Goal: Transaction & Acquisition: Obtain resource

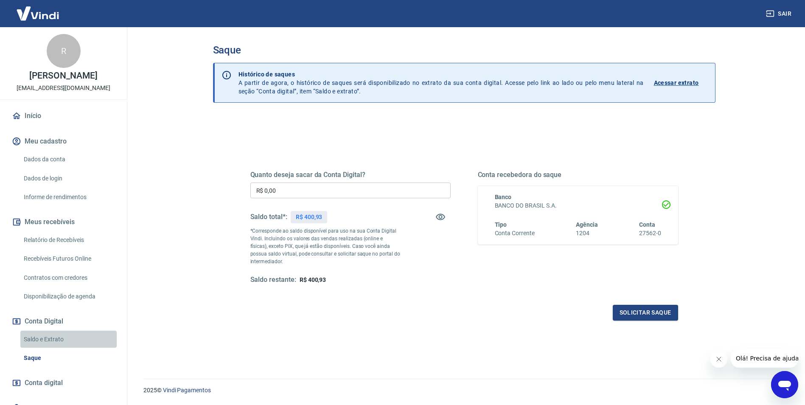
click at [79, 334] on link "Saldo e Extrato" at bounding box center [68, 339] width 96 height 17
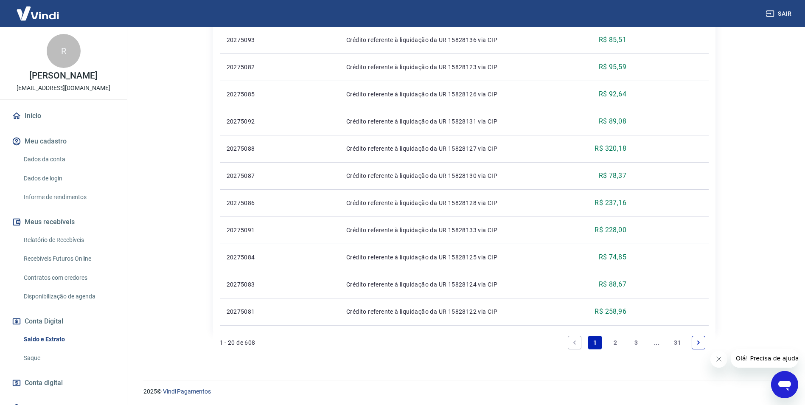
scroll to position [538, 0]
click at [674, 343] on link "31" at bounding box center [677, 341] width 14 height 14
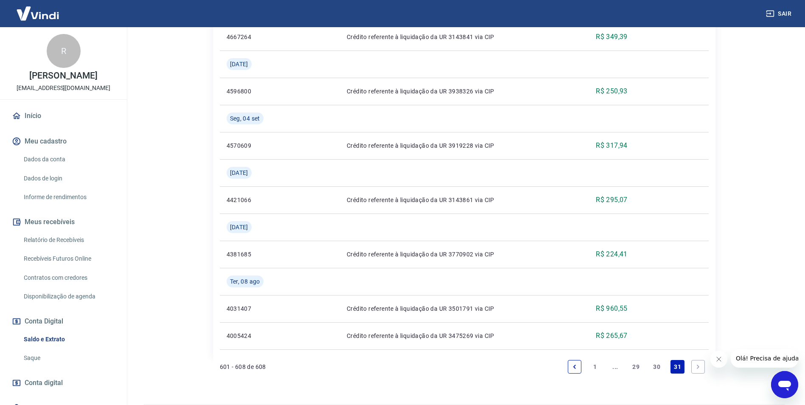
scroll to position [348, 0]
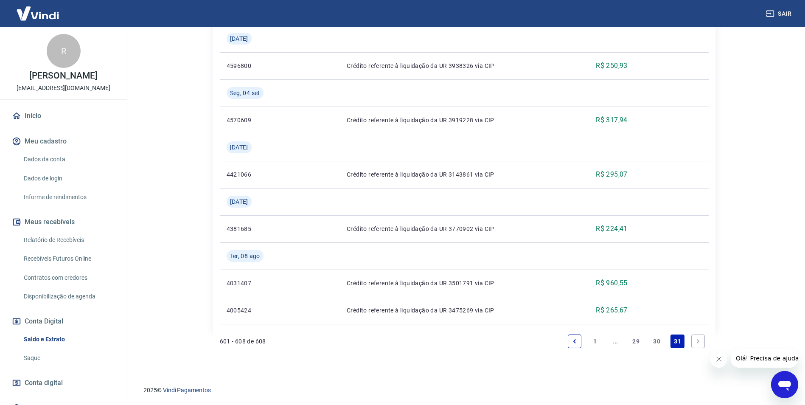
click at [697, 342] on icon "Next page" at bounding box center [698, 341] width 6 height 6
click at [662, 344] on link "30" at bounding box center [657, 341] width 14 height 14
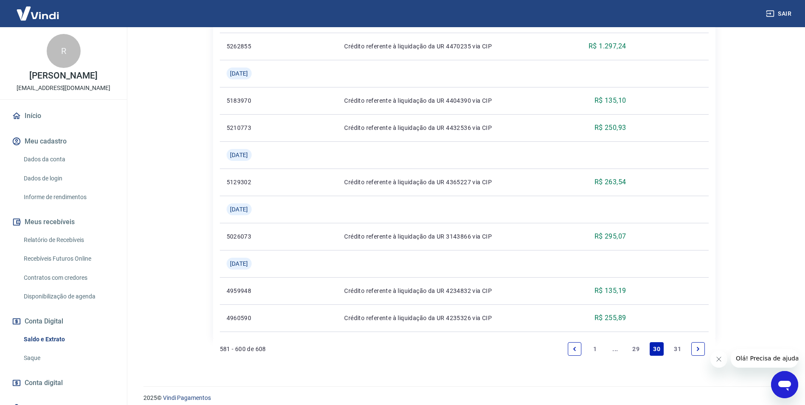
scroll to position [891, 0]
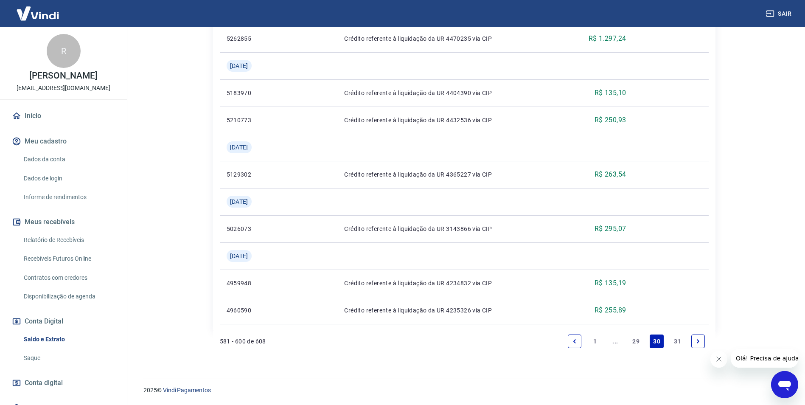
click at [631, 337] on link "29" at bounding box center [636, 341] width 14 height 14
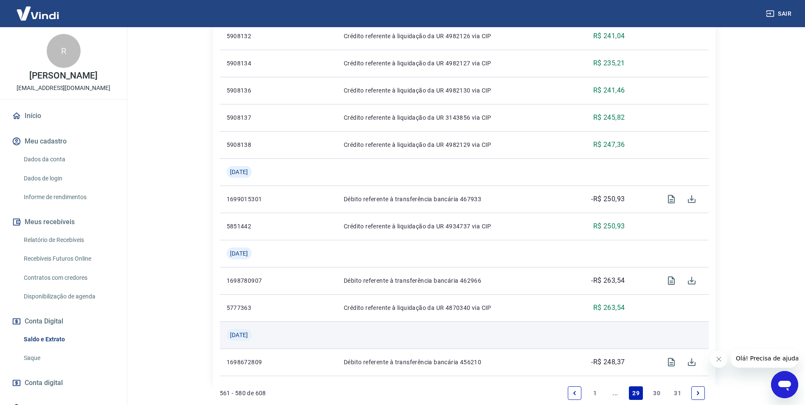
scroll to position [592, 0]
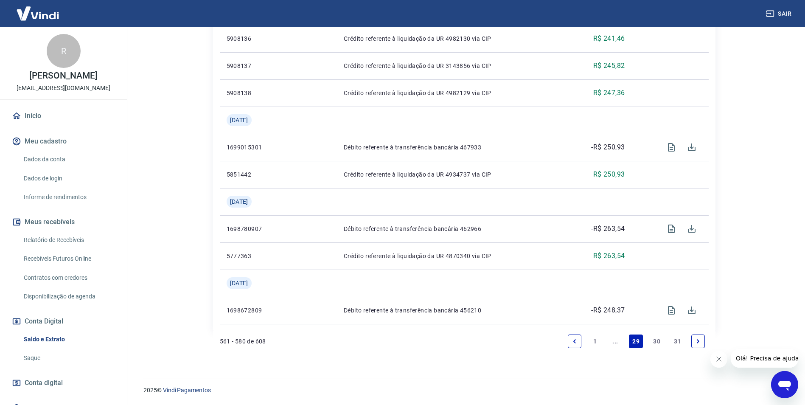
click at [94, 333] on link "Saldo e Extrato" at bounding box center [68, 339] width 96 height 17
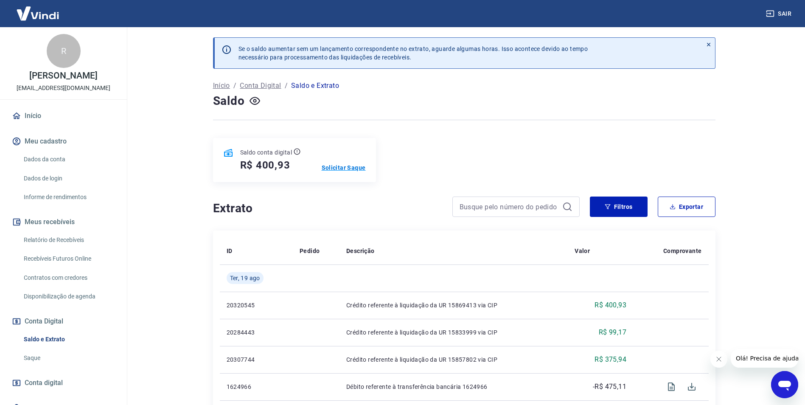
click at [336, 169] on p "Solicitar Saque" at bounding box center [344, 167] width 44 height 8
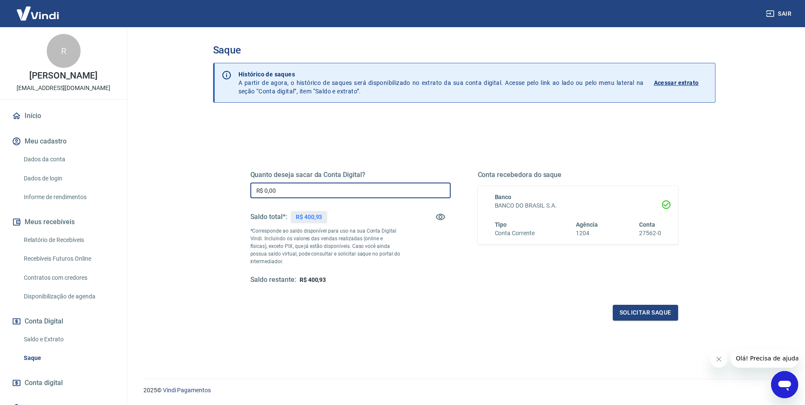
click at [326, 185] on input "R$ 0,00" at bounding box center [350, 190] width 200 height 16
click at [321, 214] on p "R$ 400,93" at bounding box center [309, 217] width 27 height 9
click at [325, 217] on div "R$ 400,93" at bounding box center [309, 217] width 37 height 12
drag, startPoint x: 308, startPoint y: 277, endPoint x: 332, endPoint y: 278, distance: 23.3
click at [332, 278] on div "Saldo restante: R$ 400,93" at bounding box center [350, 279] width 200 height 9
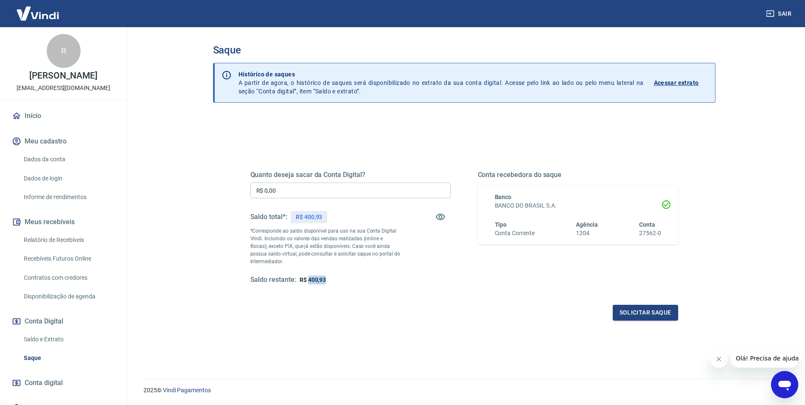
copy span "400,93"
click at [286, 190] on input "R$ 0,00" at bounding box center [350, 190] width 200 height 16
paste input "text"
click at [373, 264] on p "*Corresponde ao saldo disponível para uso na sua Conta Digital Vindi. Incluindo…" at bounding box center [325, 246] width 150 height 38
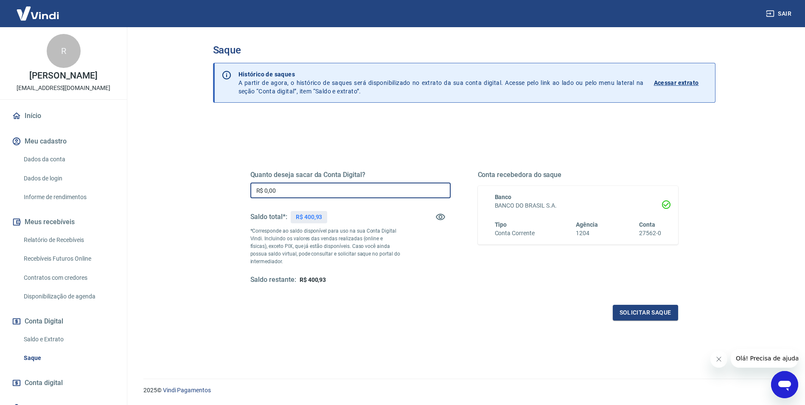
drag, startPoint x: 254, startPoint y: 186, endPoint x: 329, endPoint y: 188, distance: 75.6
click at [329, 188] on input "R$ 0,00" at bounding box center [350, 190] width 200 height 16
type input "R$ 4,00"
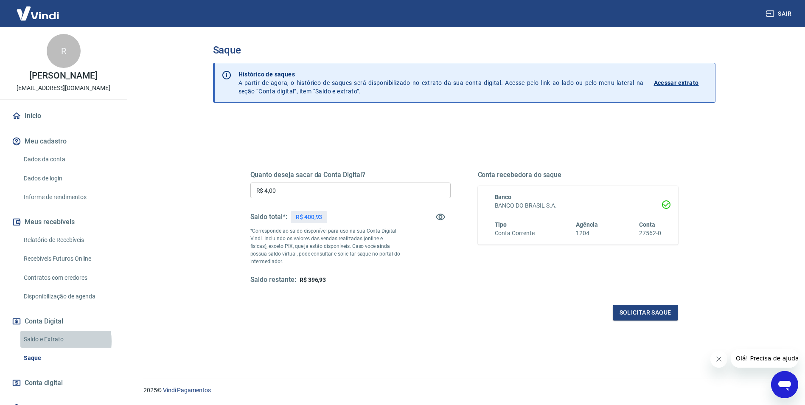
click at [48, 341] on link "Saldo e Extrato" at bounding box center [68, 339] width 96 height 17
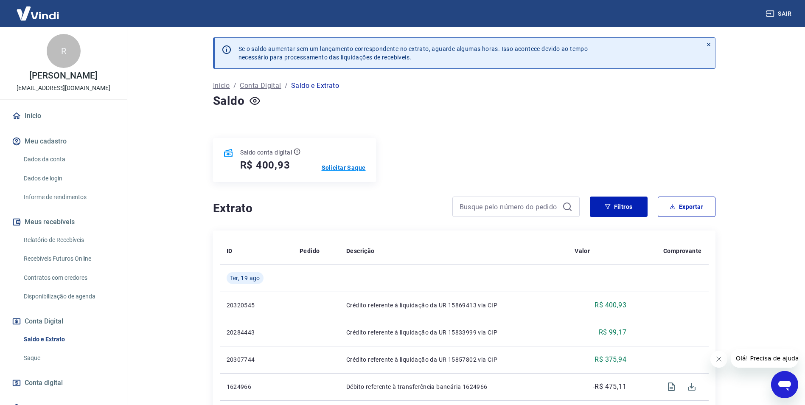
click at [340, 168] on p "Solicitar Saque" at bounding box center [344, 167] width 44 height 8
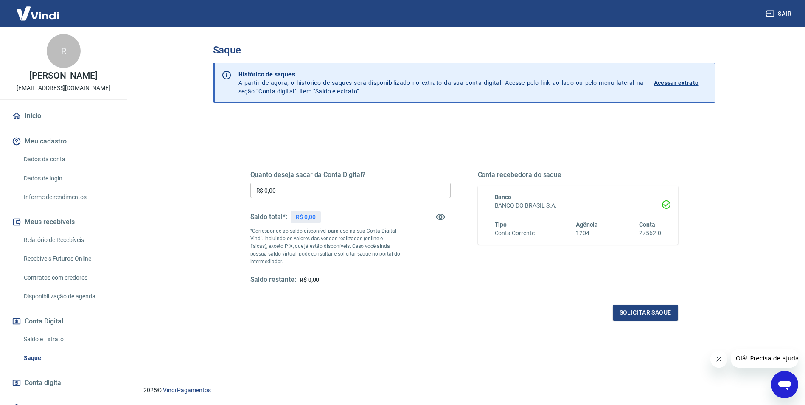
click at [312, 191] on input "R$ 0,00" at bounding box center [350, 190] width 200 height 16
click at [300, 191] on input "R$ 0,00" at bounding box center [350, 190] width 200 height 16
type input "R$ 400,93"
click at [619, 312] on button "Solicitar saque" at bounding box center [645, 313] width 65 height 16
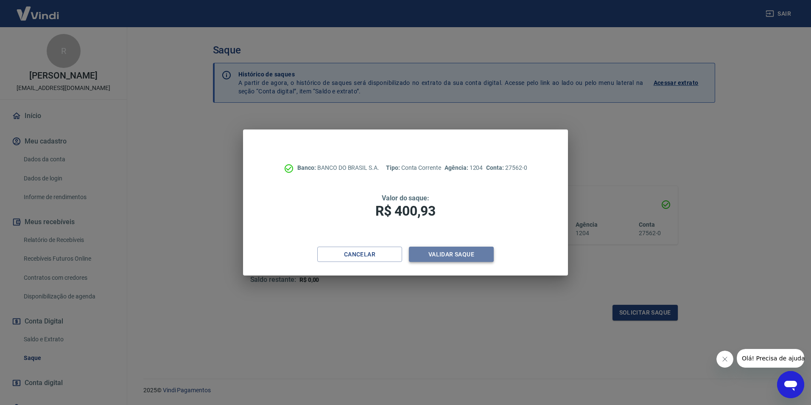
click at [445, 253] on button "Validar saque" at bounding box center [451, 255] width 85 height 16
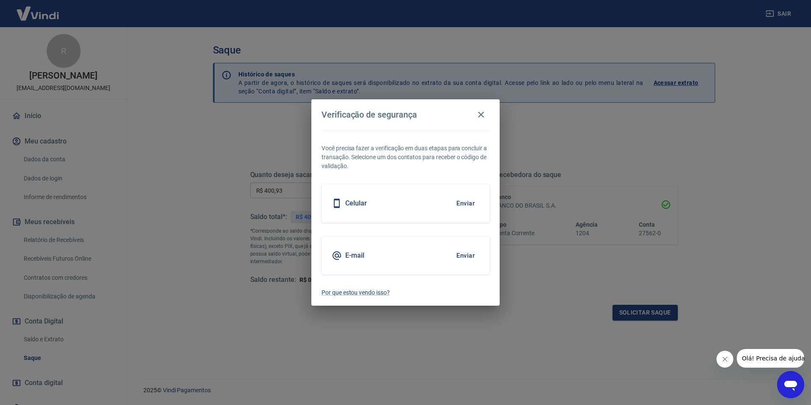
click at [461, 205] on button "Enviar" at bounding box center [466, 203] width 28 height 18
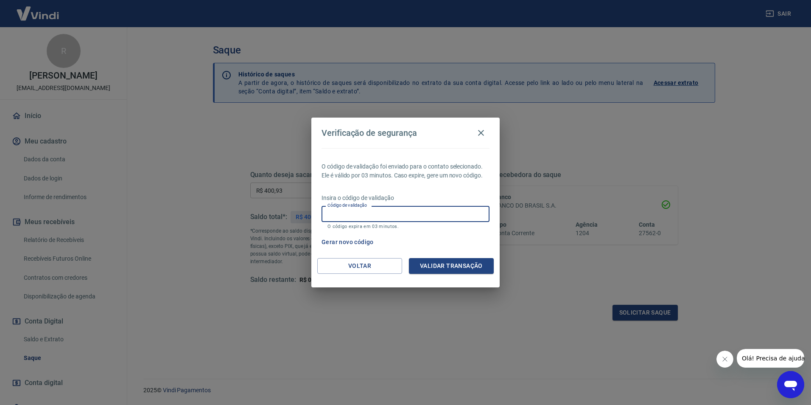
click at [436, 210] on input "Código de validação" at bounding box center [406, 214] width 168 height 16
type input "610471"
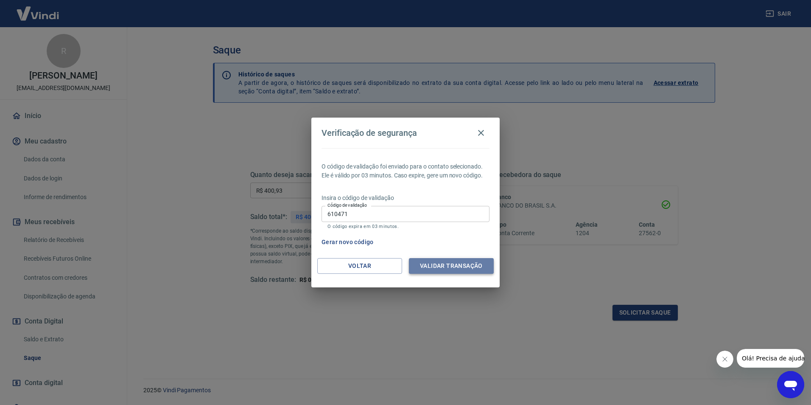
click at [426, 263] on button "Validar transação" at bounding box center [451, 266] width 85 height 16
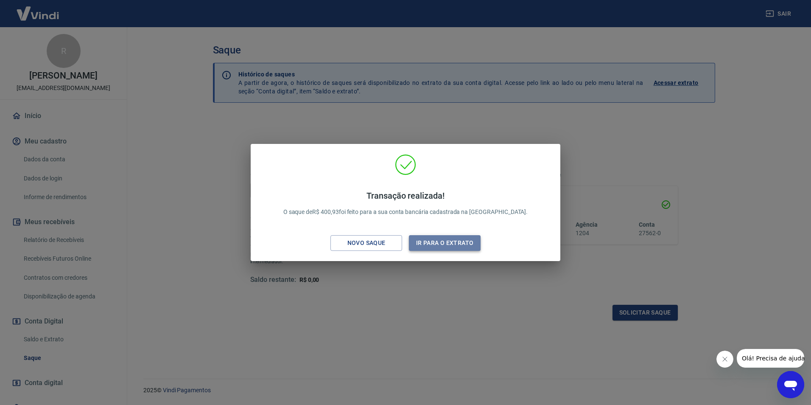
click at [435, 242] on button "Ir para o extrato" at bounding box center [445, 243] width 72 height 16
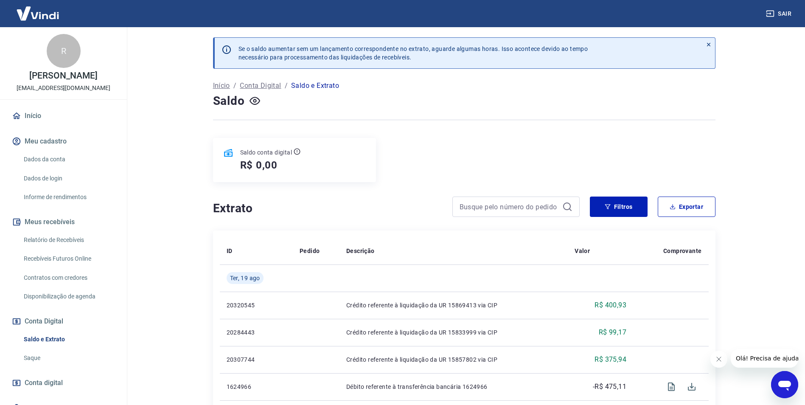
click at [712, 44] on div at bounding box center [708, 53] width 13 height 31
click at [789, 11] on button "Sair" at bounding box center [779, 14] width 31 height 16
